Goal: Transaction & Acquisition: Book appointment/travel/reservation

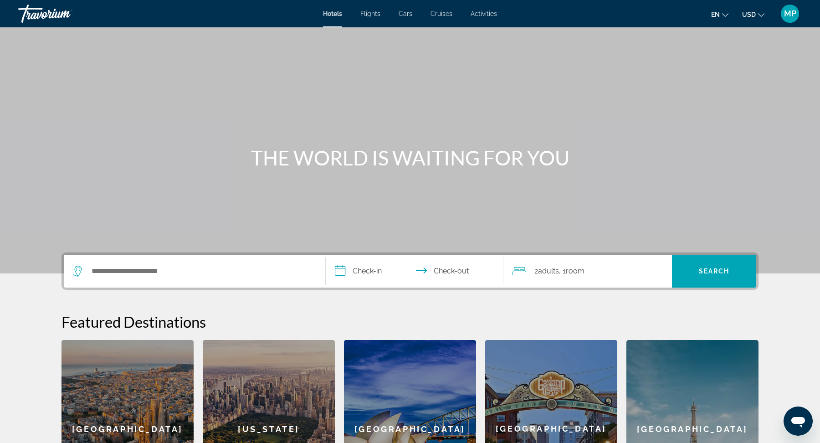
click at [438, 15] on span "Cruises" at bounding box center [441, 13] width 22 height 7
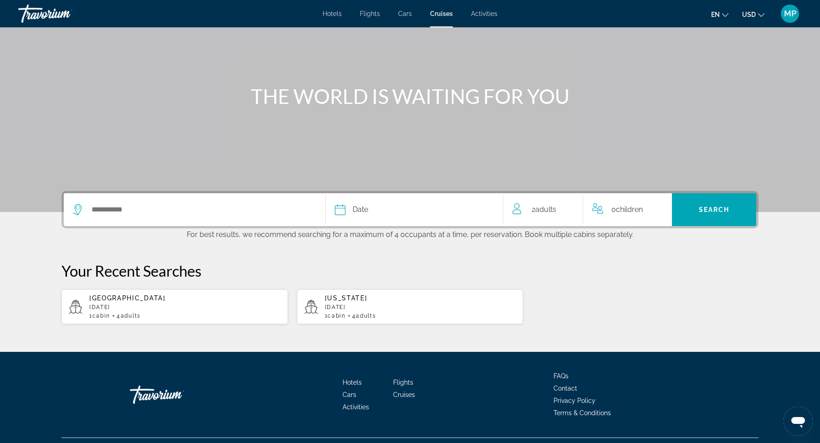
scroll to position [64, 0]
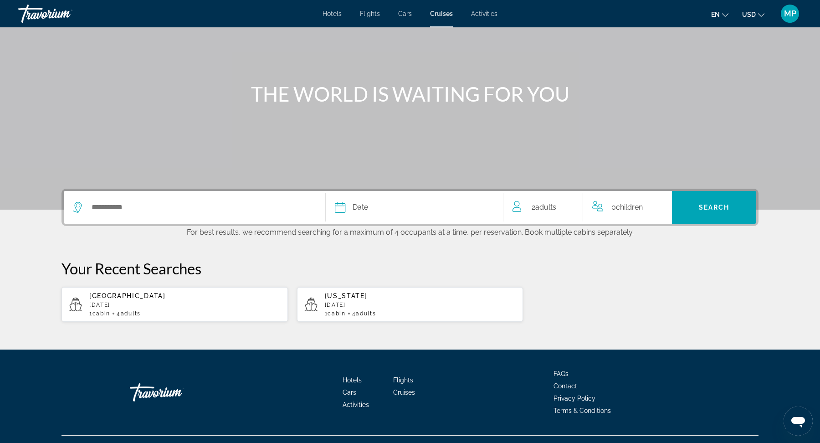
click at [627, 210] on span "Children" at bounding box center [629, 207] width 27 height 9
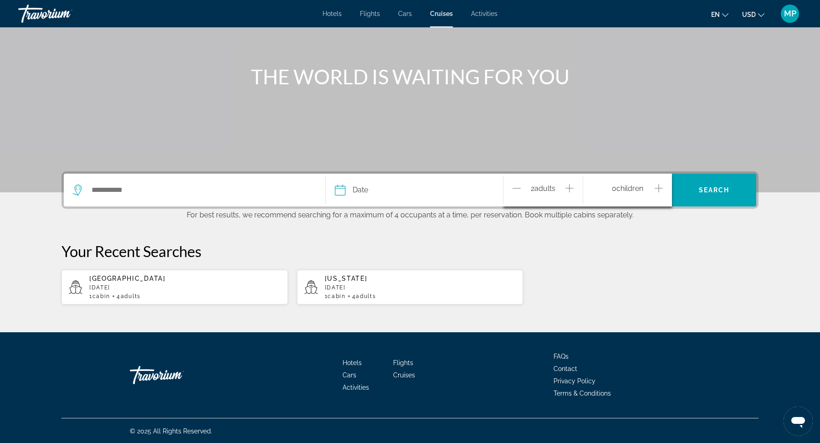
click at [656, 187] on icon "Increment children" at bounding box center [658, 188] width 8 height 11
click at [654, 223] on icon "Travelers: 2 adults, 1 child" at bounding box center [653, 224] width 5 height 2
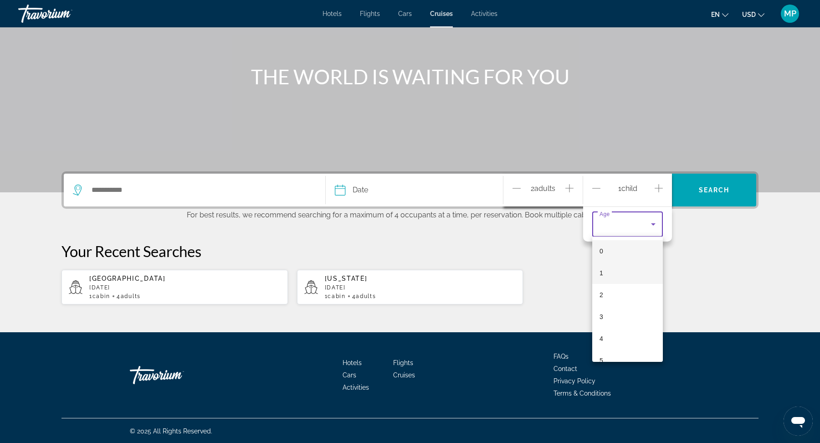
click at [616, 275] on mat-option "1" at bounding box center [627, 273] width 71 height 22
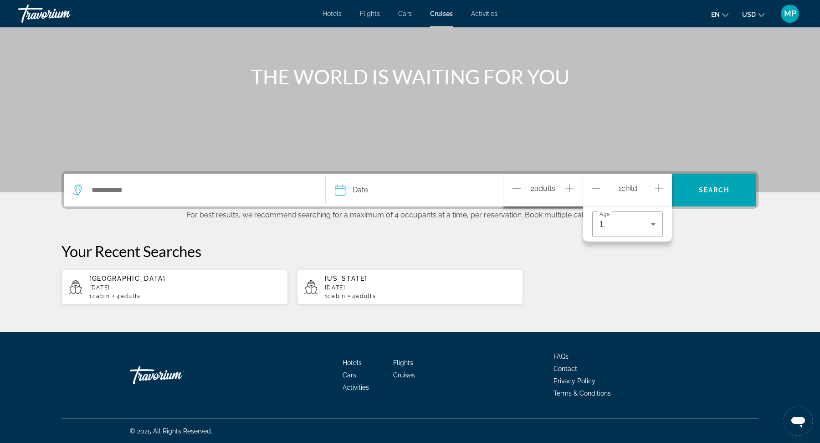
click at [620, 268] on div "Your Recent Searches [GEOGRAPHIC_DATA] [DATE] 1 cabin 4 Adult Adults [US_STATE]…" at bounding box center [409, 273] width 697 height 63
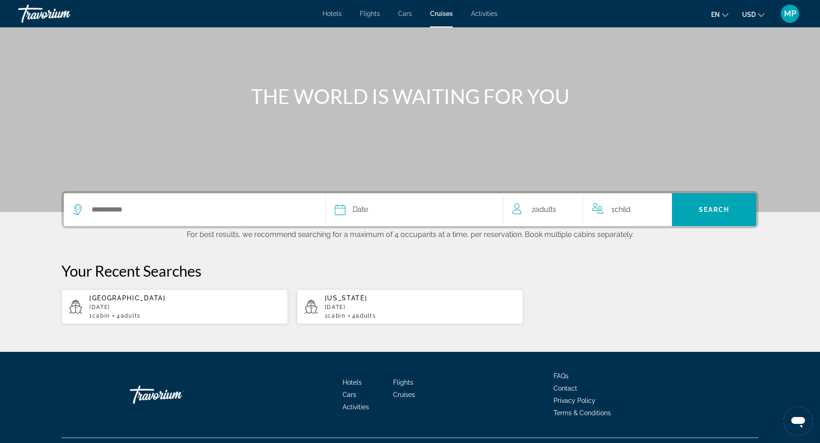
scroll to position [68, 0]
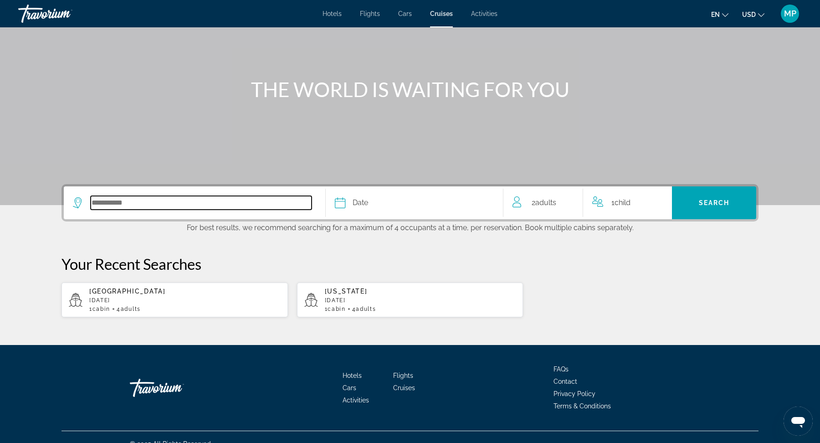
click at [110, 199] on input "Select cruise destination" at bounding box center [201, 203] width 221 height 14
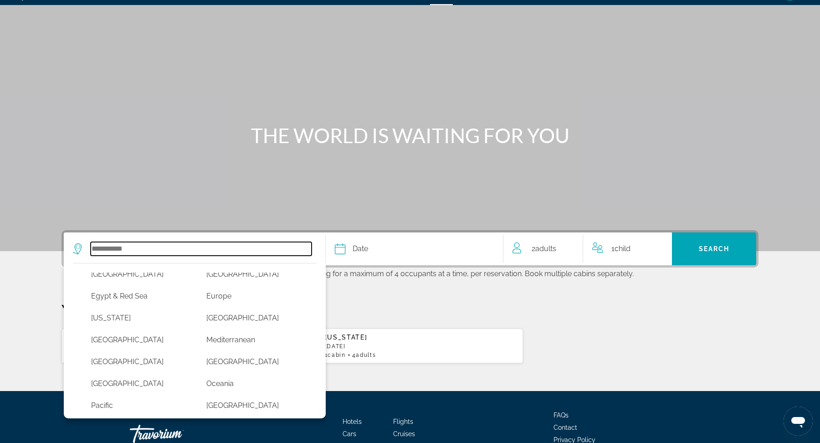
scroll to position [143, 0]
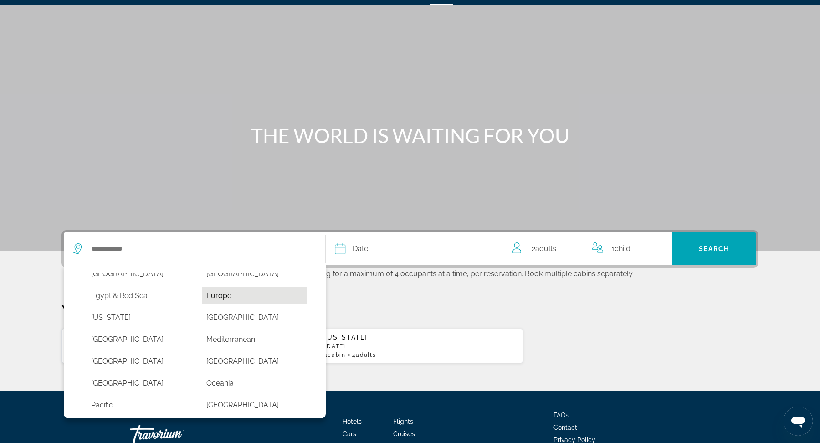
click at [229, 293] on button "Europe" at bounding box center [255, 295] width 106 height 17
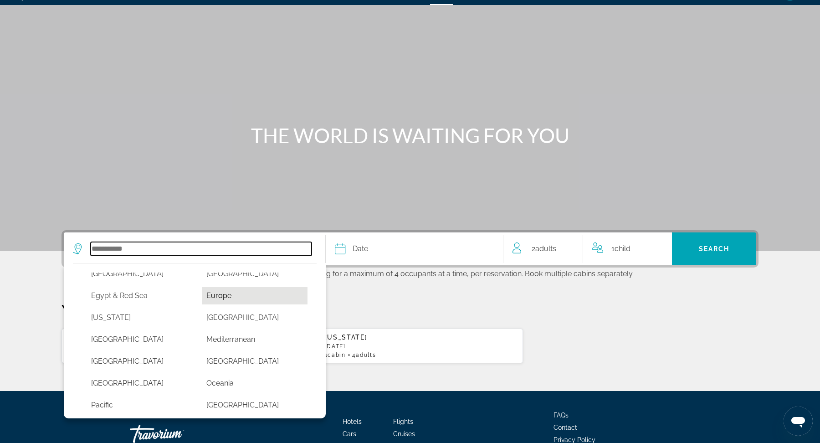
type input "******"
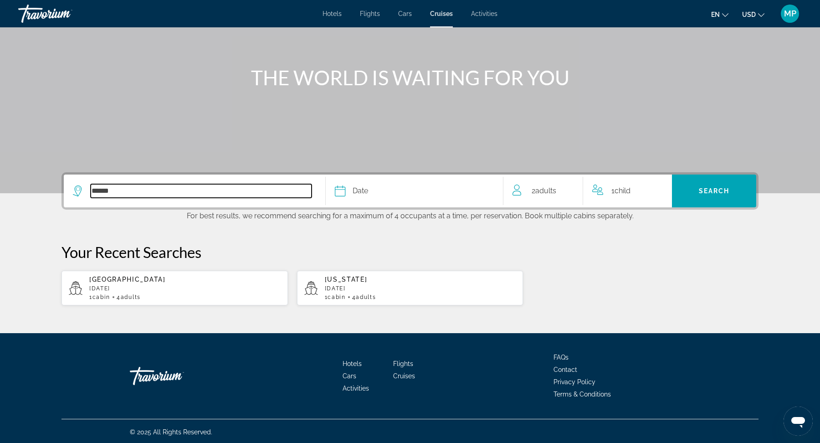
scroll to position [81, 0]
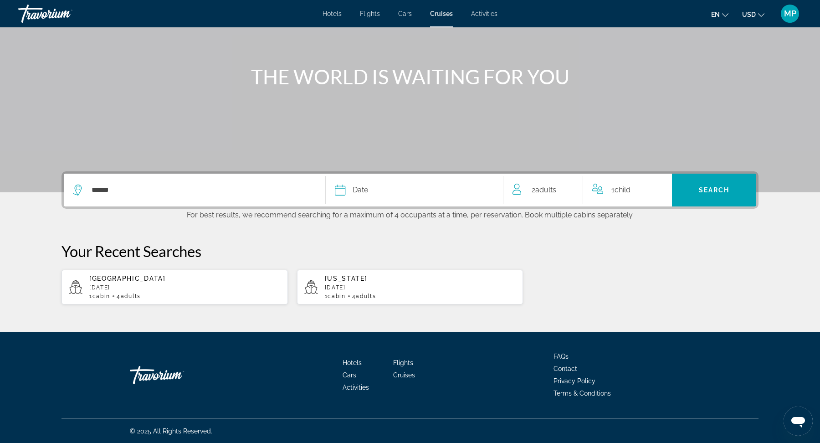
click at [355, 191] on span "Date" at bounding box center [359, 190] width 15 height 13
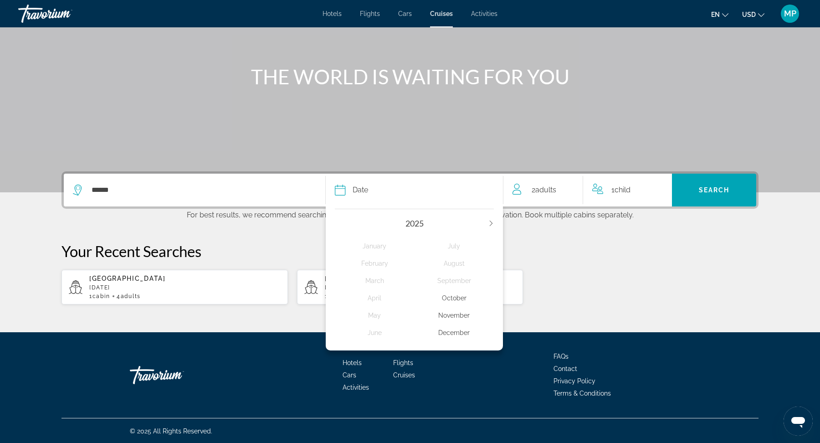
click at [496, 224] on div "[DATE] February March April May June July August September October November Dec…" at bounding box center [414, 277] width 177 height 146
click at [491, 221] on icon "Next year" at bounding box center [490, 222] width 5 height 5
click at [376, 278] on div "March" at bounding box center [375, 280] width 80 height 16
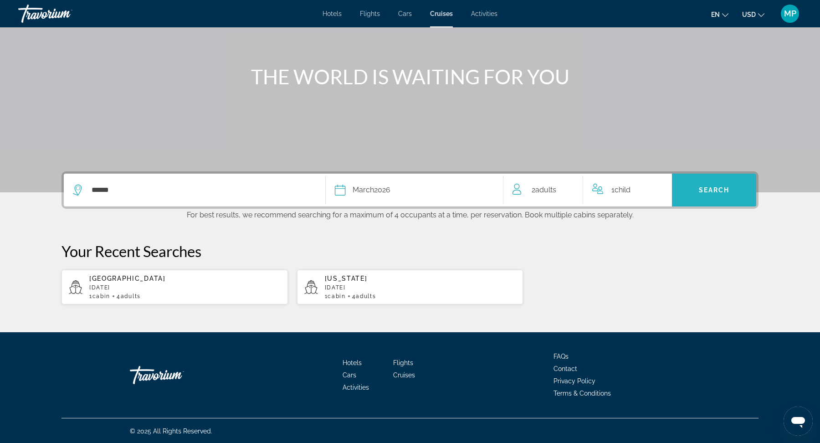
click at [707, 187] on span "Search" at bounding box center [714, 189] width 31 height 7
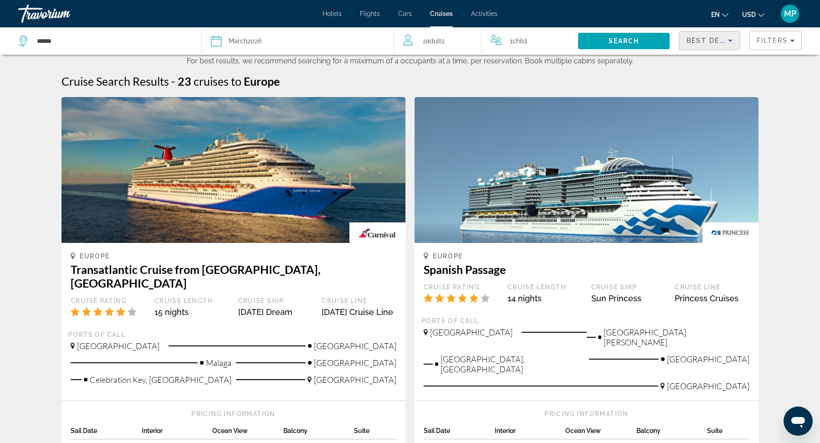
click at [727, 39] on icon "Sort by" at bounding box center [729, 40] width 11 height 11
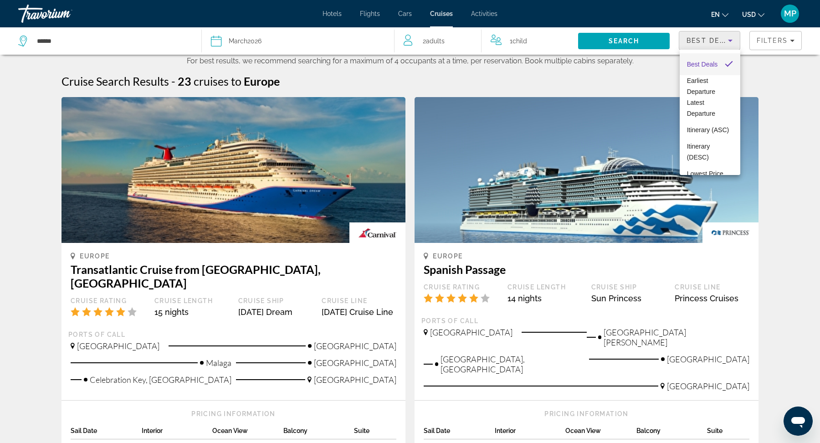
click at [660, 72] on div at bounding box center [410, 221] width 820 height 443
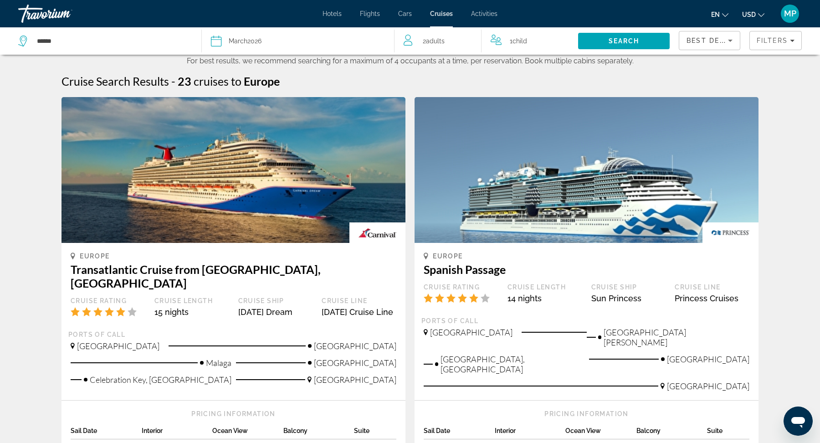
click at [438, 14] on span "Cruises" at bounding box center [441, 13] width 23 height 7
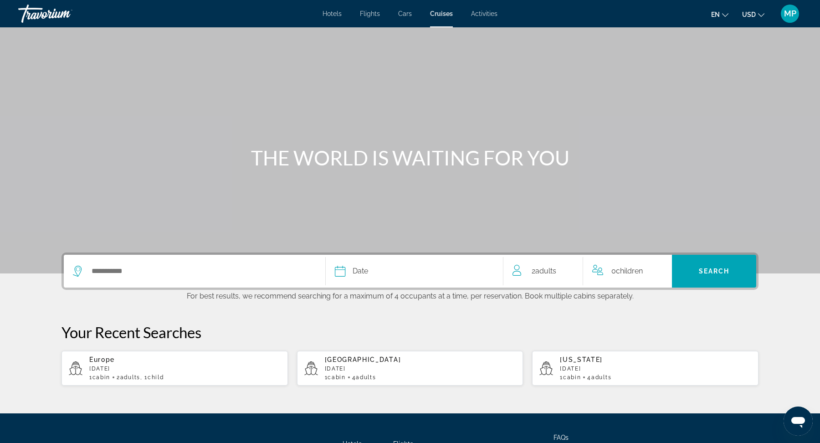
click at [490, 13] on span "Activities" at bounding box center [484, 13] width 26 height 7
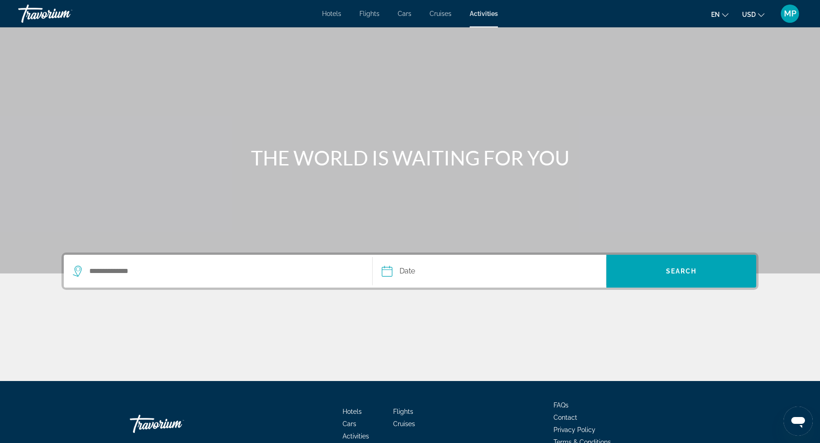
click at [436, 15] on span "Cruises" at bounding box center [440, 13] width 22 height 7
